Goal: Obtain resource: Download file/media

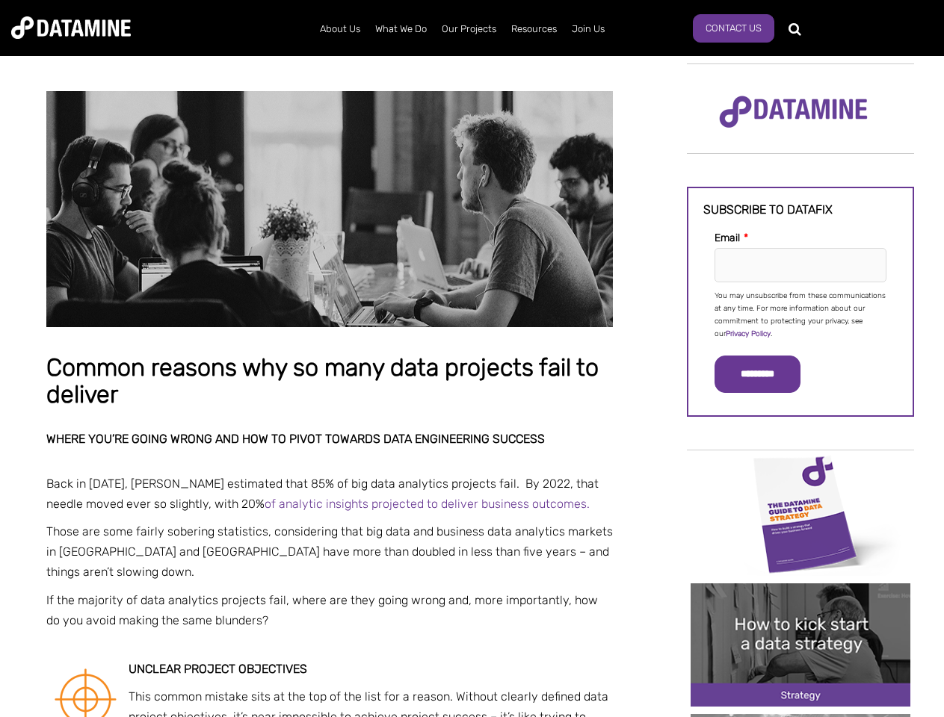
click at [800, 314] on p "You may unsubscribe from these communications at any time. For more information…" at bounding box center [800, 315] width 172 height 51
click at [766, 374] on input "*********" at bounding box center [757, 374] width 86 height 37
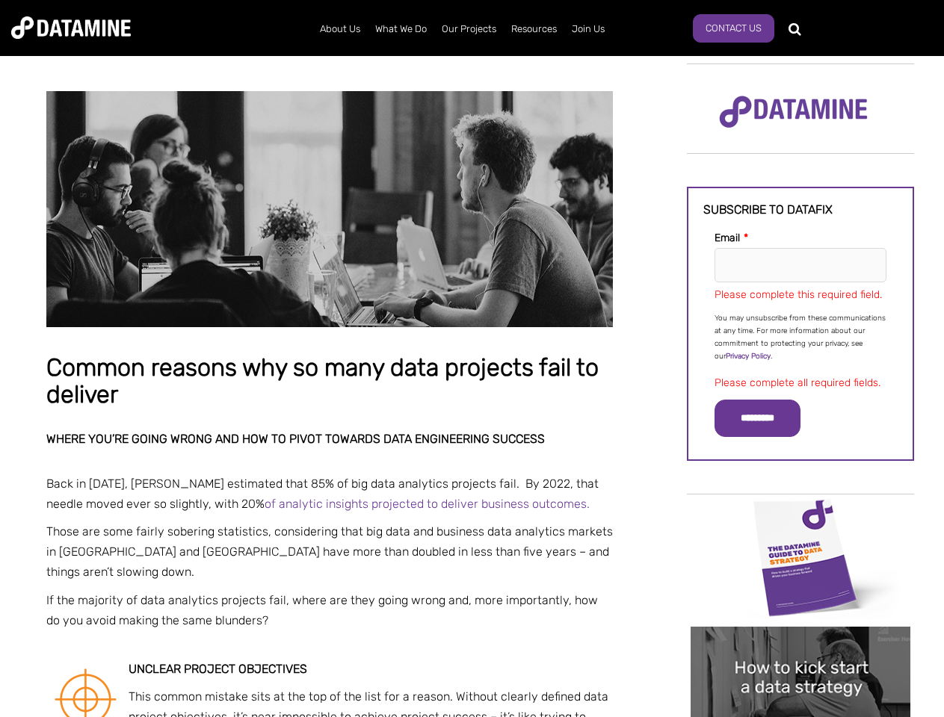
click at [800, 513] on img "Image grid with {{ image_count }} images." at bounding box center [801, 557] width 220 height 123
click at [800, 513] on div "✕" at bounding box center [472, 358] width 944 height 717
click at [800, 645] on div "✕" at bounding box center [472, 358] width 944 height 717
click at [800, 645] on img "Image grid with {{ image_count }} images." at bounding box center [801, 688] width 220 height 123
click at [800, 716] on div "✕" at bounding box center [472, 358] width 944 height 717
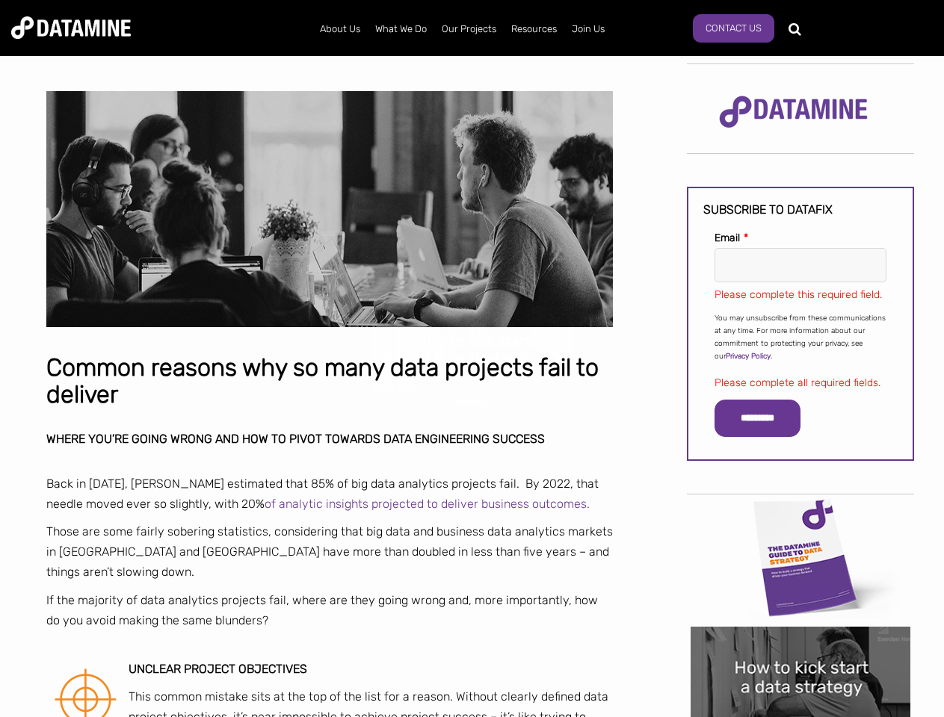
click at [800, 716] on div "✕" at bounding box center [472, 358] width 944 height 717
